Goal: Navigation & Orientation: Find specific page/section

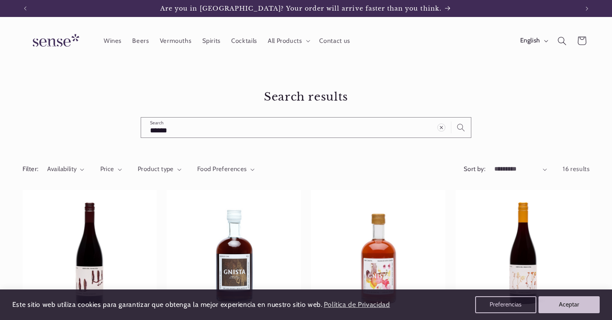
click at [63, 40] on img at bounding box center [55, 41] width 64 height 24
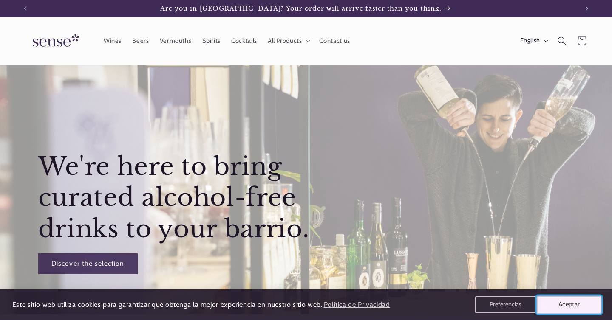
click at [561, 304] on button "Aceptar" at bounding box center [569, 305] width 65 height 18
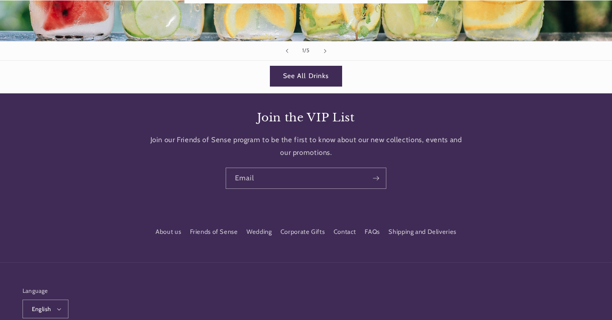
scroll to position [1674, 0]
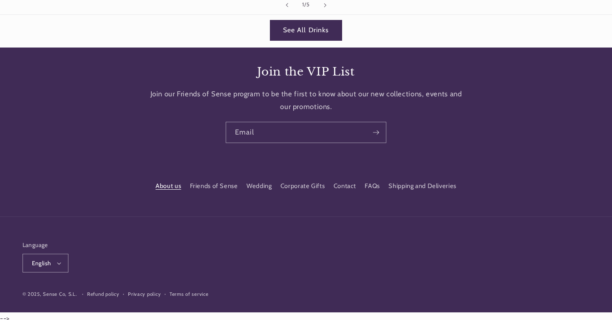
click at [171, 187] on link "About us" at bounding box center [168, 187] width 25 height 13
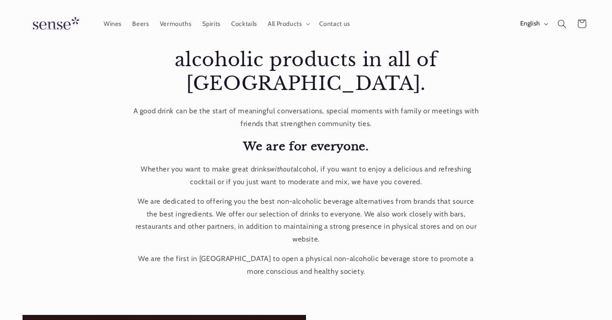
scroll to position [135, 0]
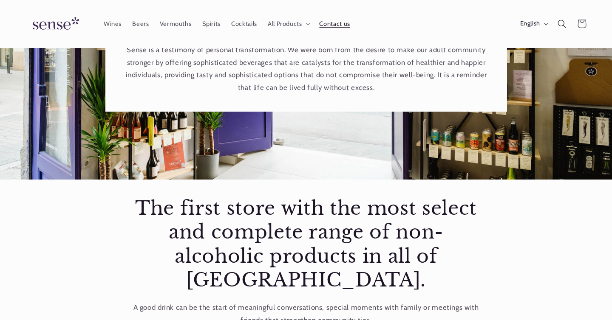
click at [322, 29] on link "Contact us" at bounding box center [335, 23] width 42 height 19
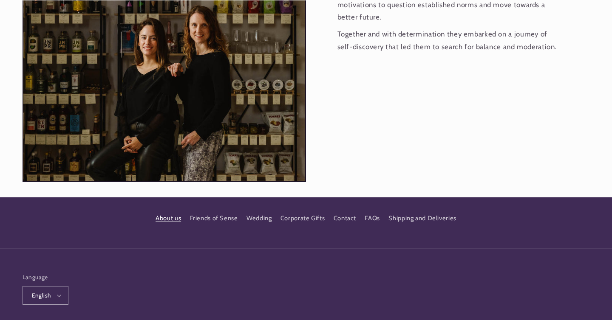
scroll to position [0, 0]
click at [224, 211] on link "Friends of Sense" at bounding box center [214, 218] width 48 height 15
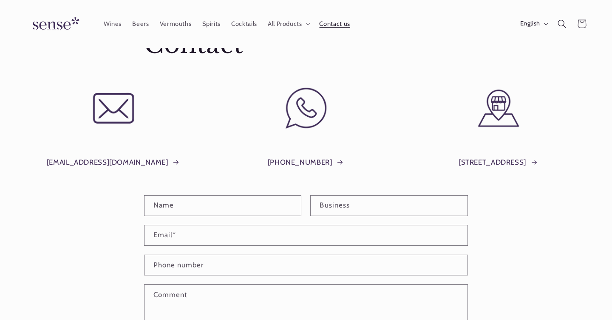
scroll to position [43, 0]
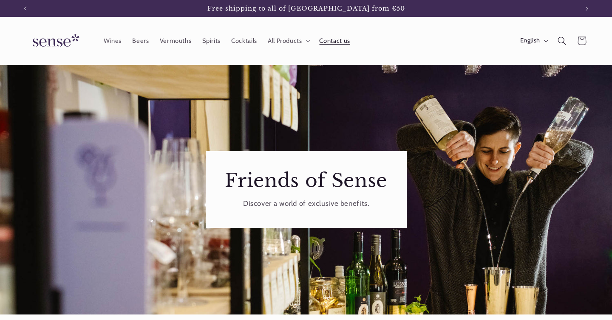
click at [340, 41] on span "Contact us" at bounding box center [334, 41] width 31 height 8
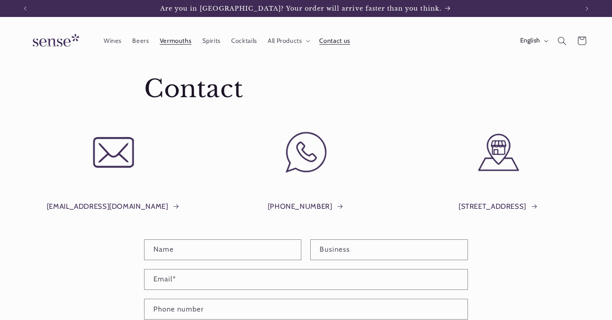
click at [184, 48] on link "Vermouths" at bounding box center [175, 40] width 42 height 19
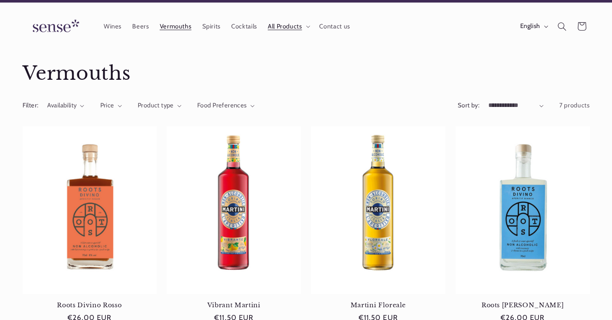
scroll to position [20, 0]
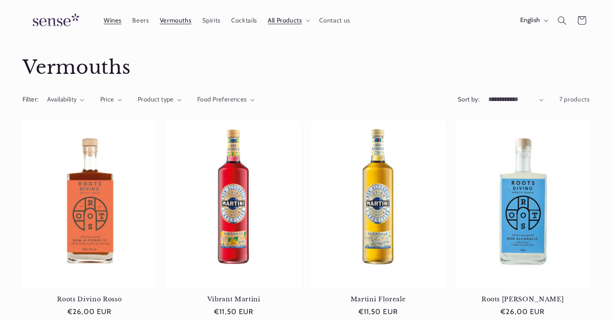
click at [116, 21] on span "Wines" at bounding box center [113, 21] width 18 height 8
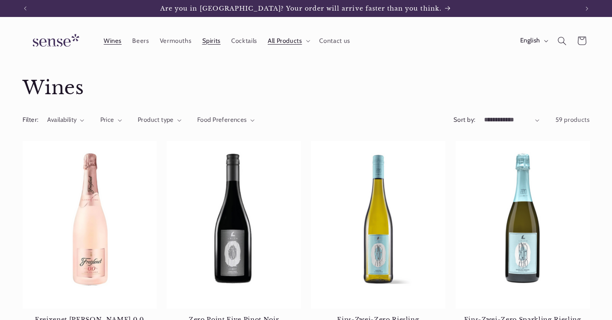
click at [208, 39] on span "Spirits" at bounding box center [211, 41] width 18 height 8
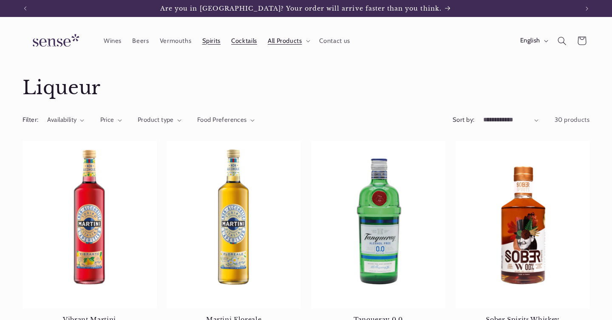
click at [241, 40] on span "Cocktails" at bounding box center [244, 41] width 26 height 8
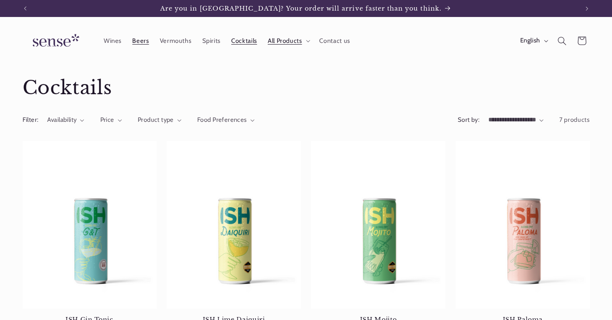
click at [141, 39] on span "Beers" at bounding box center [140, 41] width 17 height 8
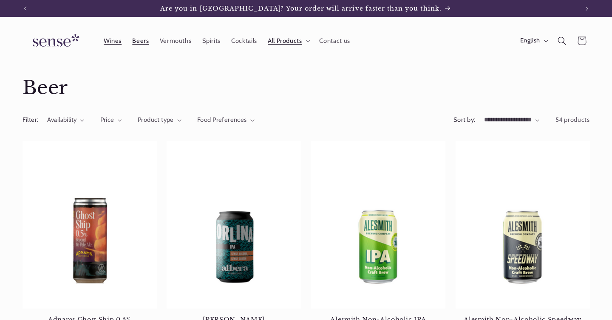
click at [111, 35] on link "Wines" at bounding box center [112, 40] width 28 height 19
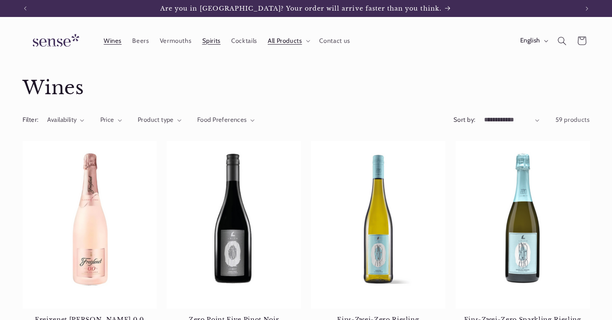
click at [208, 41] on span "Spirits" at bounding box center [211, 41] width 18 height 8
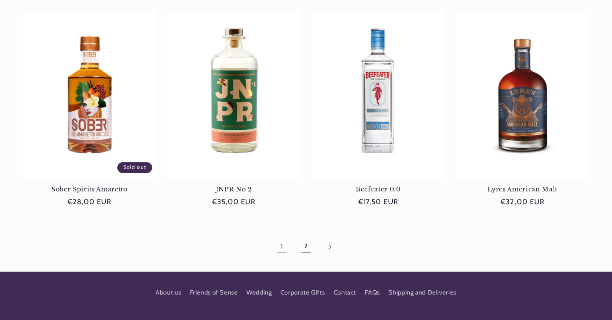
scroll to position [0, 553]
click at [301, 243] on link "2" at bounding box center [306, 247] width 20 height 20
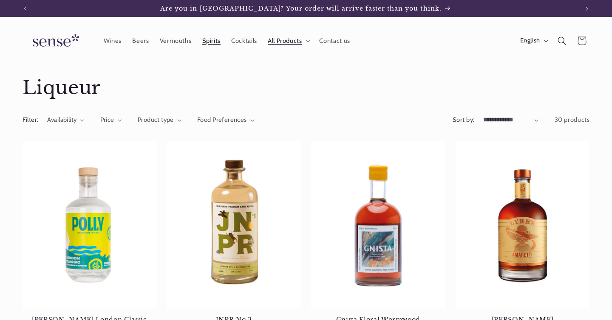
click at [37, 95] on h1 "Collection: Liqueur" at bounding box center [306, 88] width 567 height 24
click at [53, 56] on link at bounding box center [54, 40] width 71 height 31
click at [54, 42] on img at bounding box center [55, 41] width 64 height 24
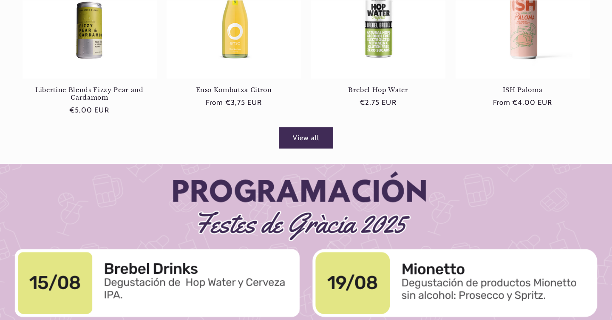
scroll to position [662, 0]
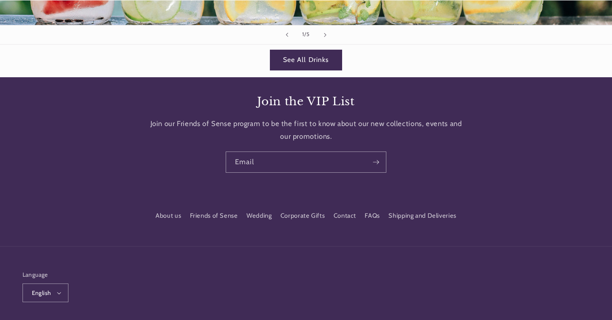
scroll to position [0, 553]
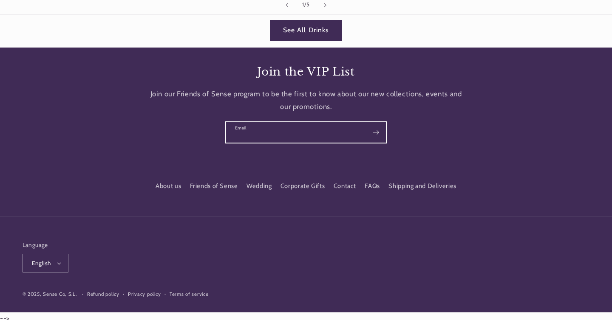
click at [259, 134] on input "Email" at bounding box center [306, 132] width 160 height 20
click at [278, 127] on input "Email" at bounding box center [306, 132] width 160 height 20
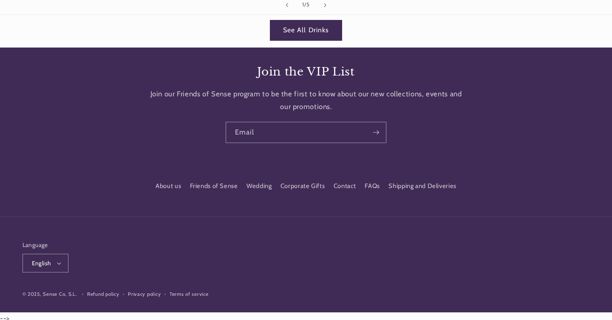
click at [183, 123] on div "Email" at bounding box center [306, 132] width 532 height 21
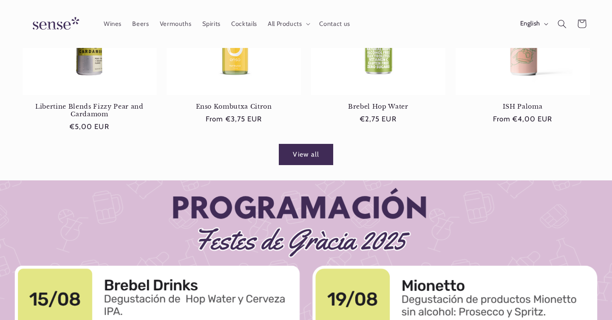
scroll to position [0, 0]
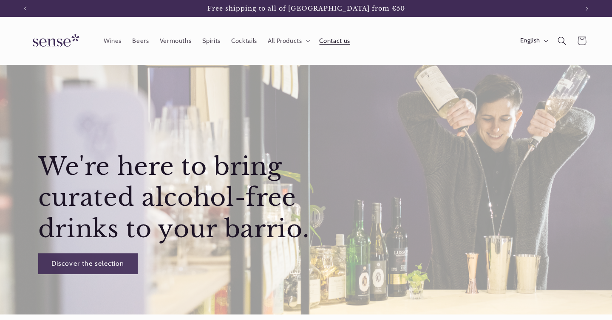
click at [336, 41] on span "Contact us" at bounding box center [334, 41] width 31 height 8
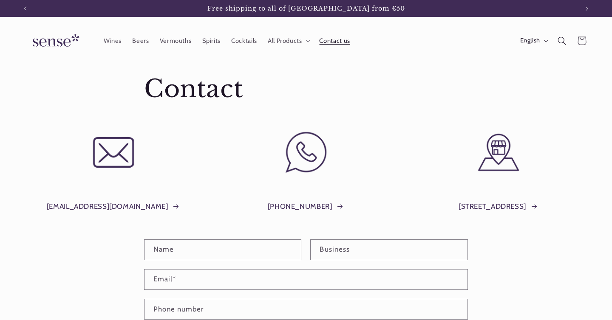
scroll to position [268, 0]
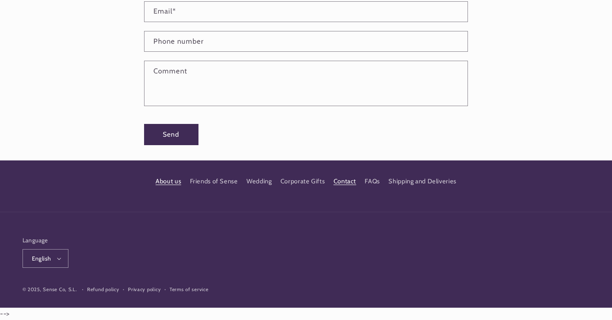
click at [175, 181] on link "About us" at bounding box center [168, 182] width 25 height 13
